Goal: Task Accomplishment & Management: Use online tool/utility

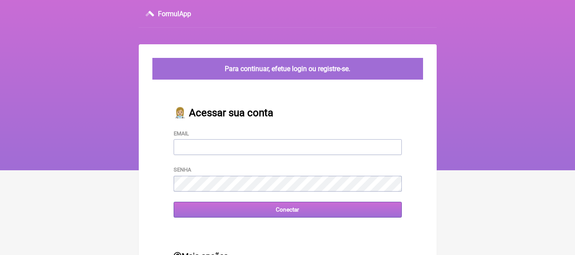
type input "[EMAIL_ADDRESS][DOMAIN_NAME]"
click at [254, 218] on input "Conectar" at bounding box center [288, 210] width 228 height 16
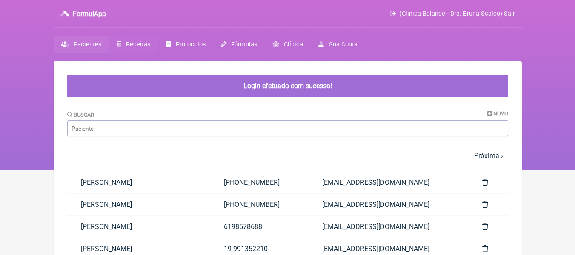
click at [134, 39] on link "Receitas" at bounding box center [133, 44] width 49 height 17
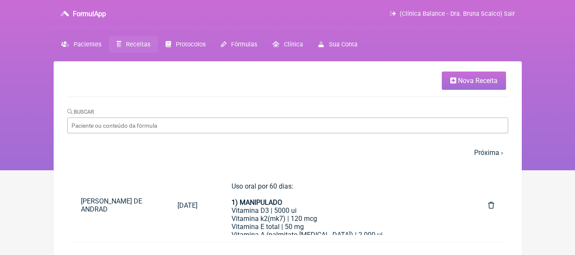
click at [468, 88] on link "Nova Receita" at bounding box center [474, 81] width 64 height 18
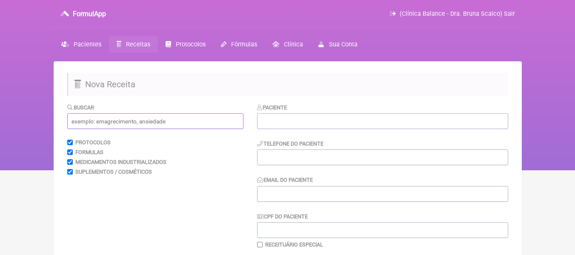
click at [186, 119] on input "text" at bounding box center [155, 121] width 176 height 16
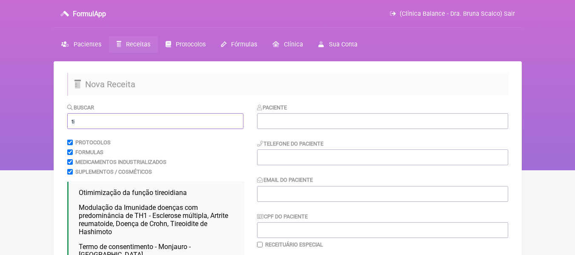
type input "t"
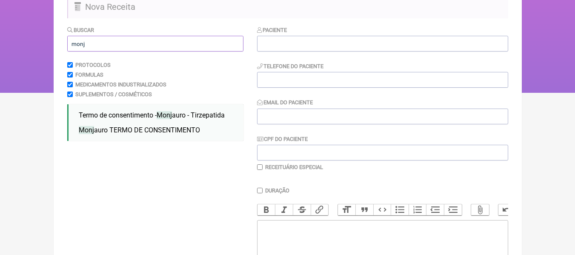
scroll to position [129, 0]
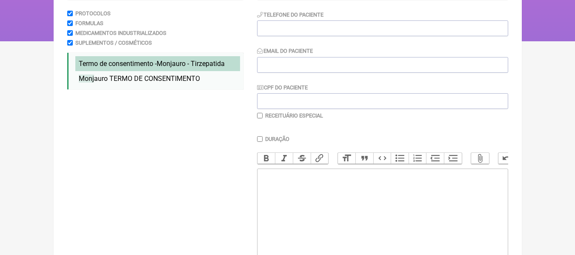
type input "monj"
click at [152, 65] on span "Termo de consentimento - Monj auro - Tirzepatida" at bounding box center [152, 64] width 146 height 8
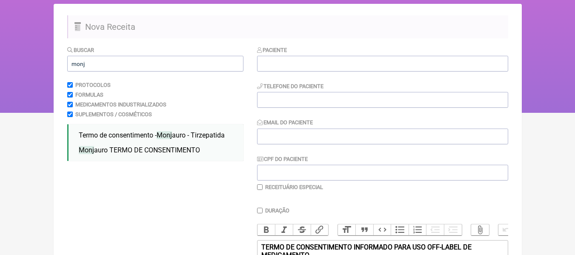
scroll to position [55, 0]
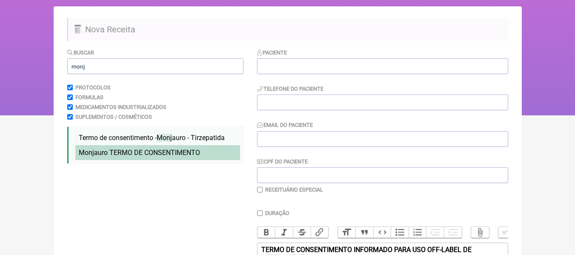
click at [181, 152] on span "Monj auro TERMO DE CONSENTIMENTO" at bounding box center [139, 153] width 121 height 8
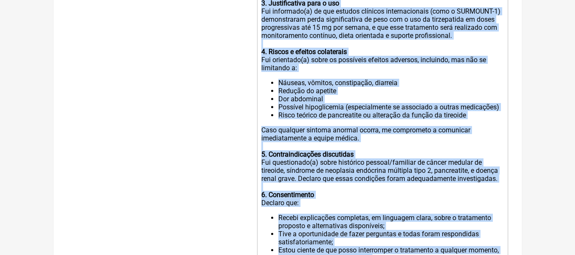
scroll to position [1002, 0]
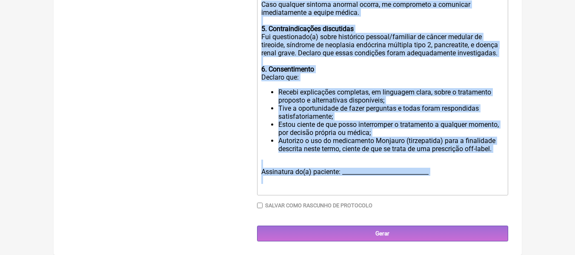
drag, startPoint x: 259, startPoint y: 37, endPoint x: 391, endPoint y: 275, distance: 271.7
type trix-editor "<lor><ipsumd>SITAM CO ADIPISCINGELI SEDDOEIUS TEMP INC UTL-ETDOL MA ALIQUAENIMA…"
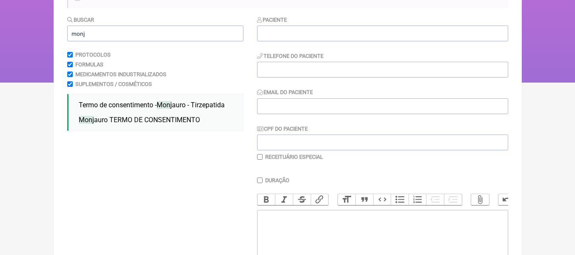
scroll to position [0, 0]
